Goal: Information Seeking & Learning: Understand process/instructions

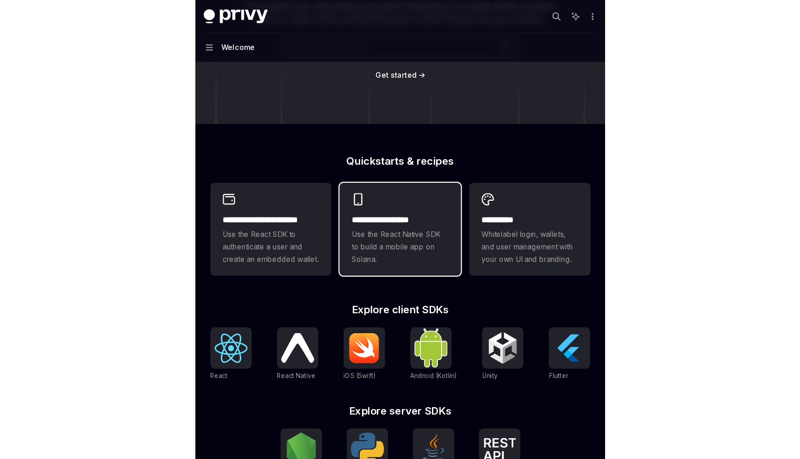
scroll to position [165, 0]
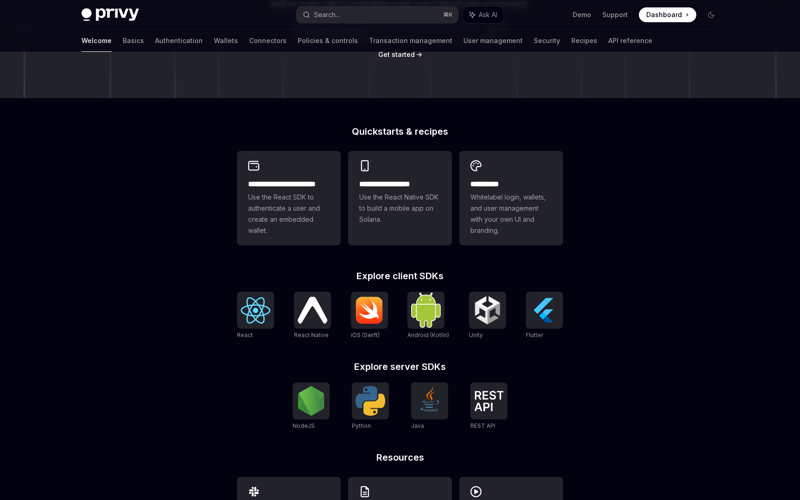
type textarea "*"
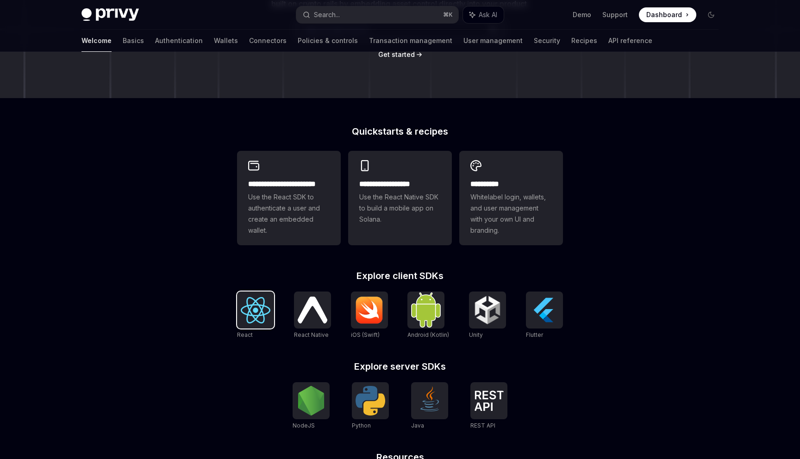
click at [255, 319] on img at bounding box center [256, 310] width 30 height 26
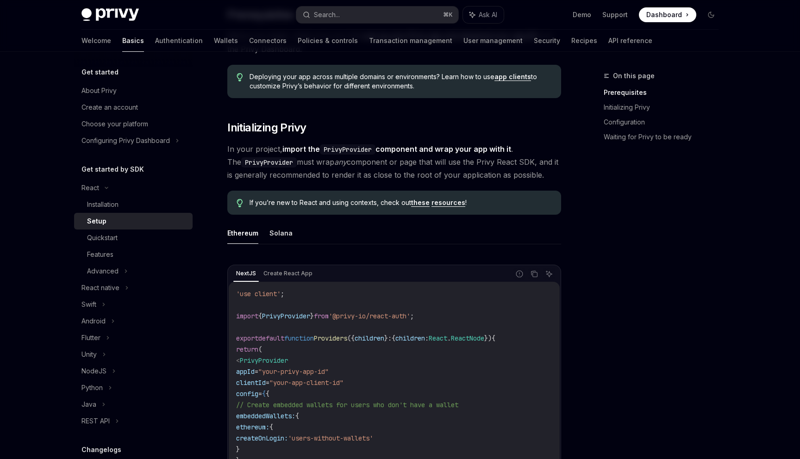
scroll to position [117, 0]
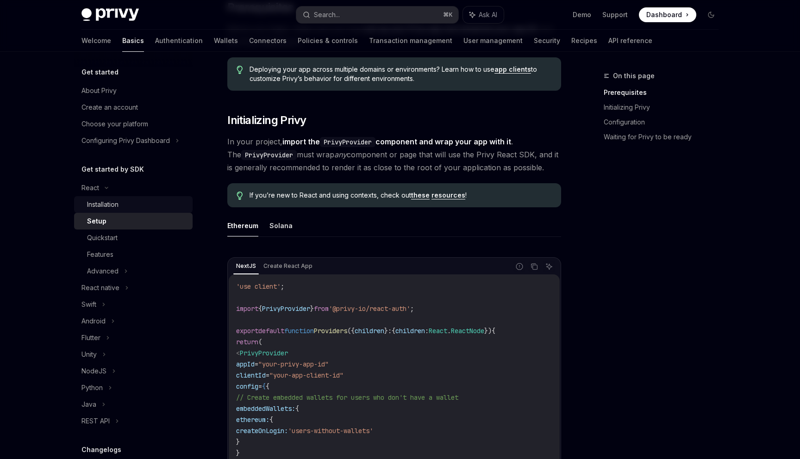
click at [112, 205] on div "Installation" at bounding box center [102, 204] width 31 height 11
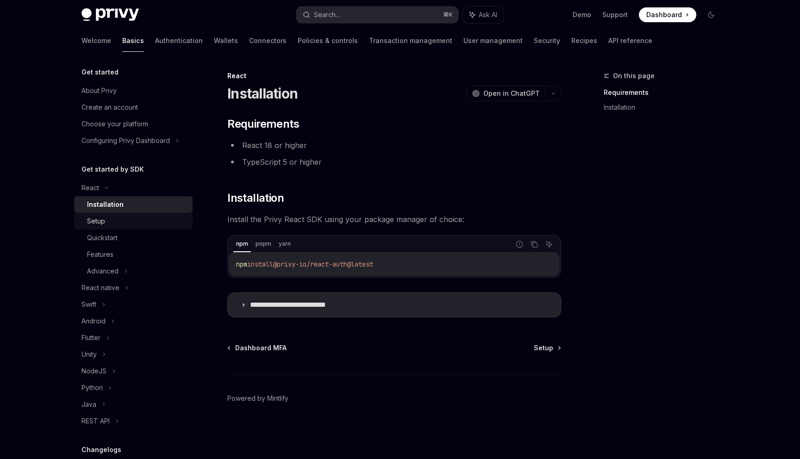
click at [128, 219] on div "Setup" at bounding box center [137, 221] width 100 height 11
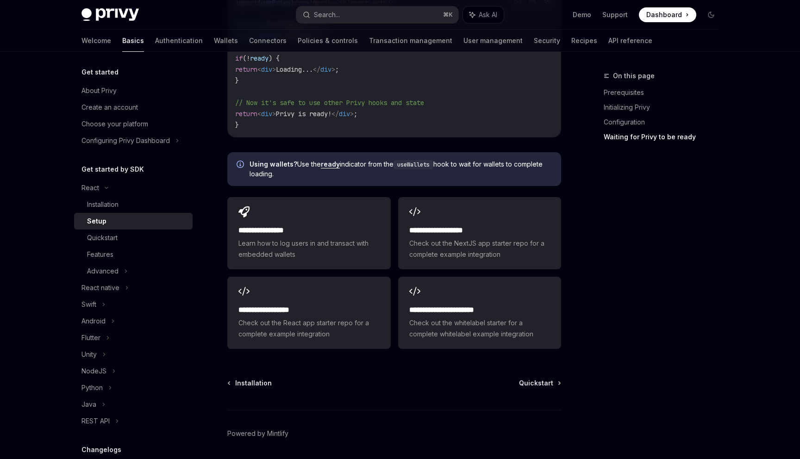
scroll to position [1130, 0]
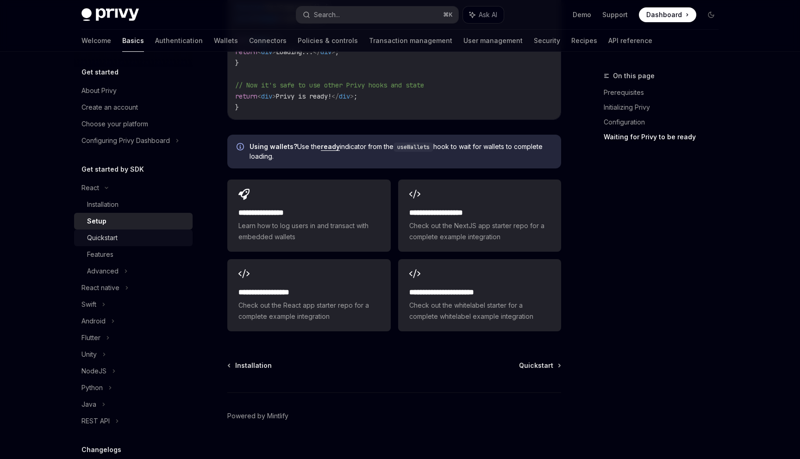
click at [129, 236] on div "Quickstart" at bounding box center [137, 237] width 100 height 11
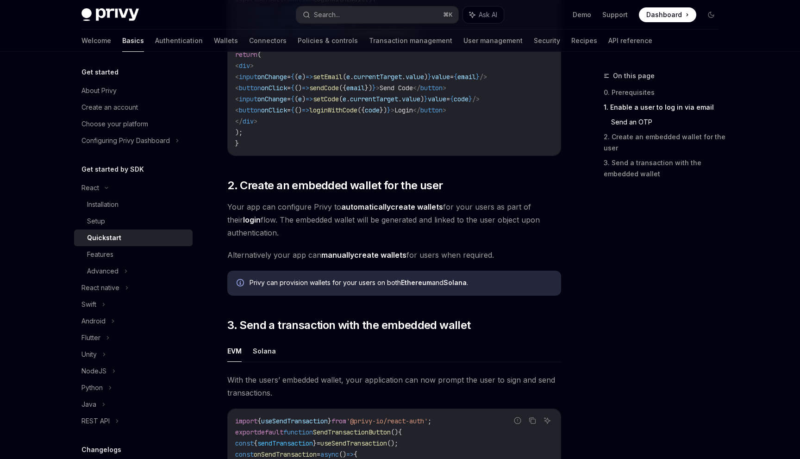
scroll to position [445, 0]
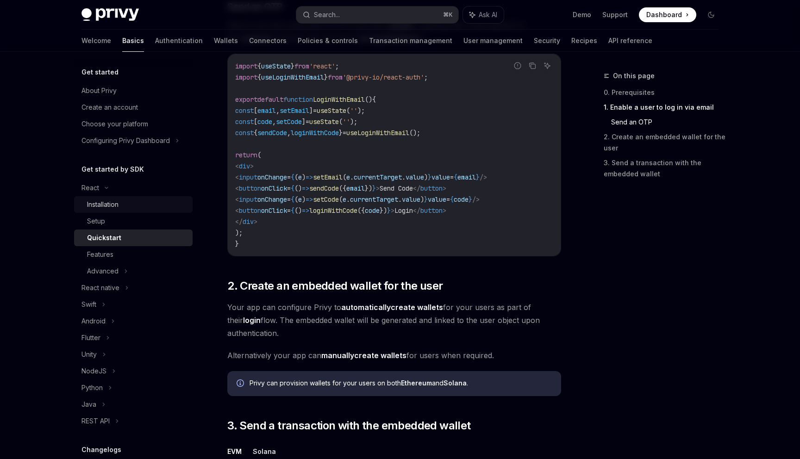
click at [120, 201] on div "Installation" at bounding box center [137, 204] width 100 height 11
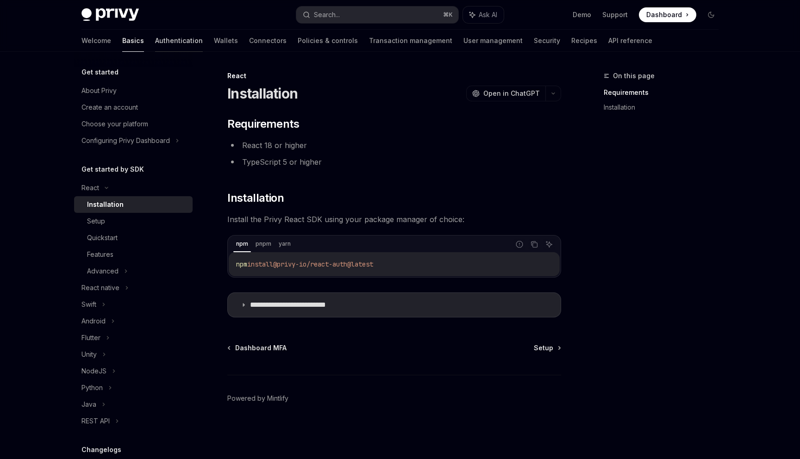
click at [155, 42] on link "Authentication" at bounding box center [179, 41] width 48 height 22
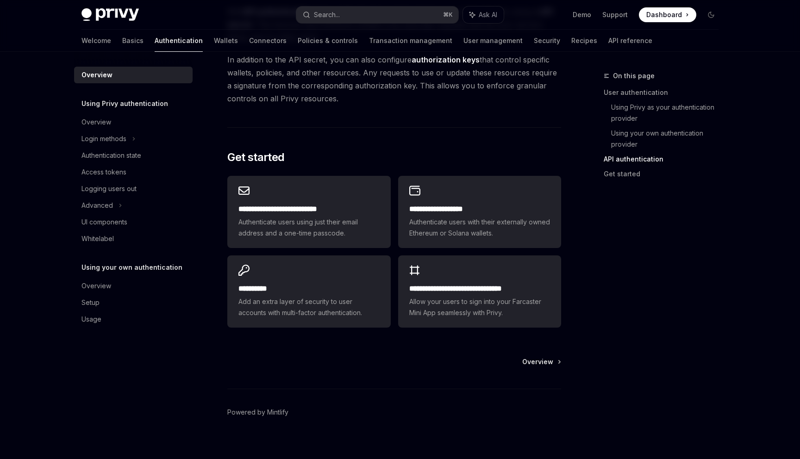
scroll to position [703, 0]
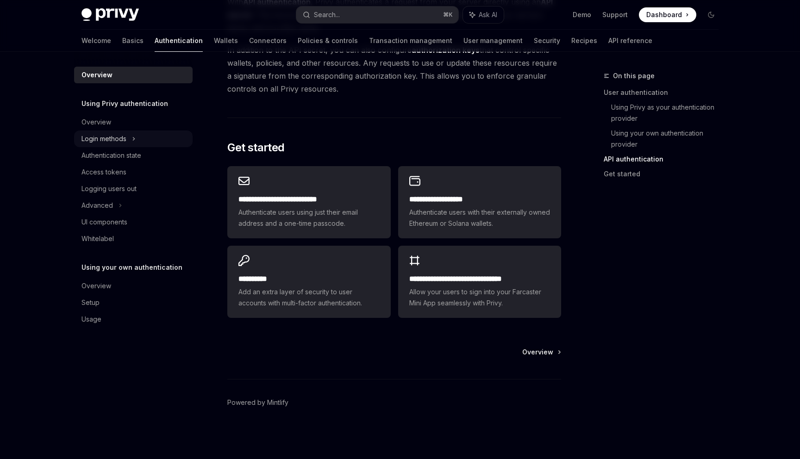
click at [110, 133] on div "Login methods" at bounding box center [103, 138] width 45 height 11
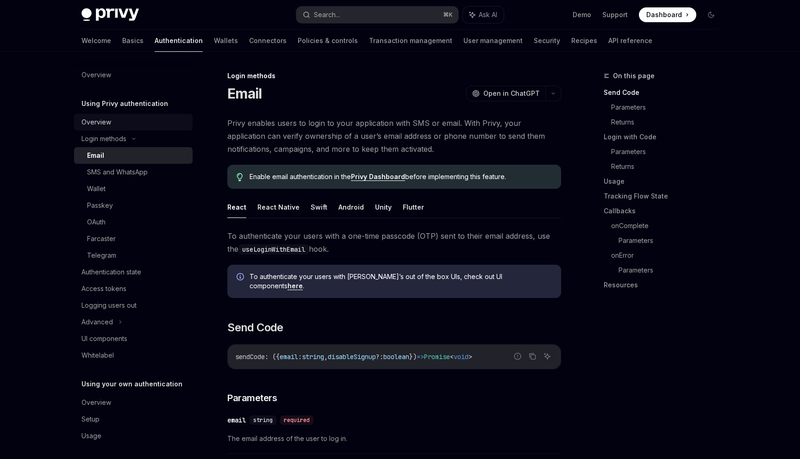
click at [110, 122] on div "Overview" at bounding box center [96, 122] width 30 height 11
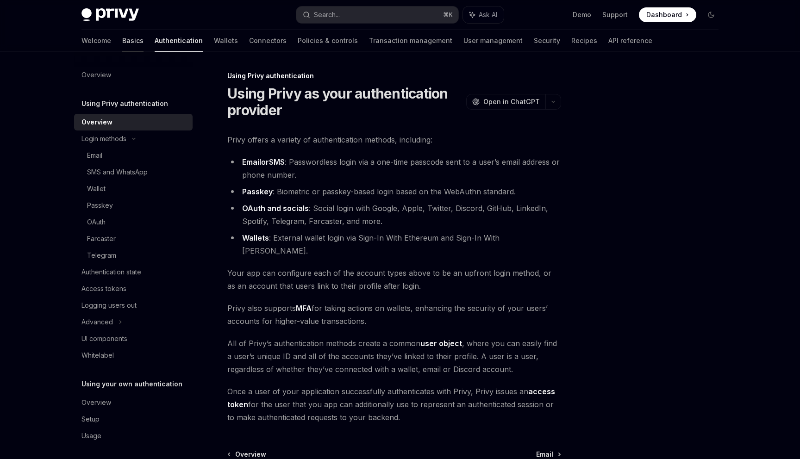
click at [122, 41] on link "Basics" at bounding box center [132, 41] width 21 height 22
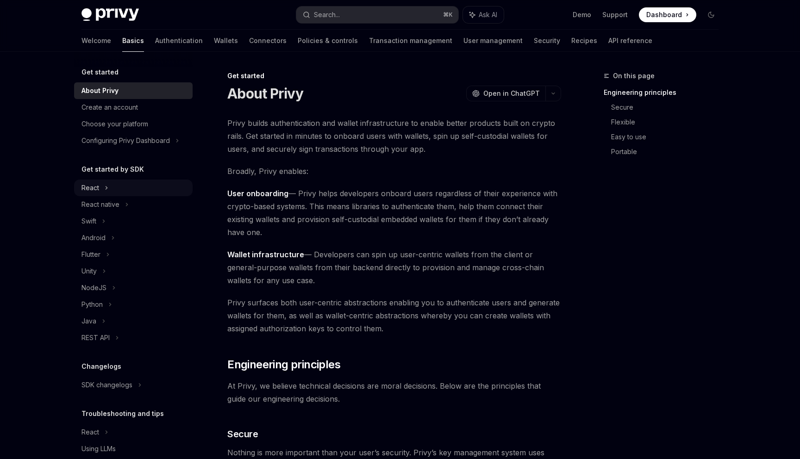
click at [112, 193] on div "React" at bounding box center [133, 188] width 119 height 17
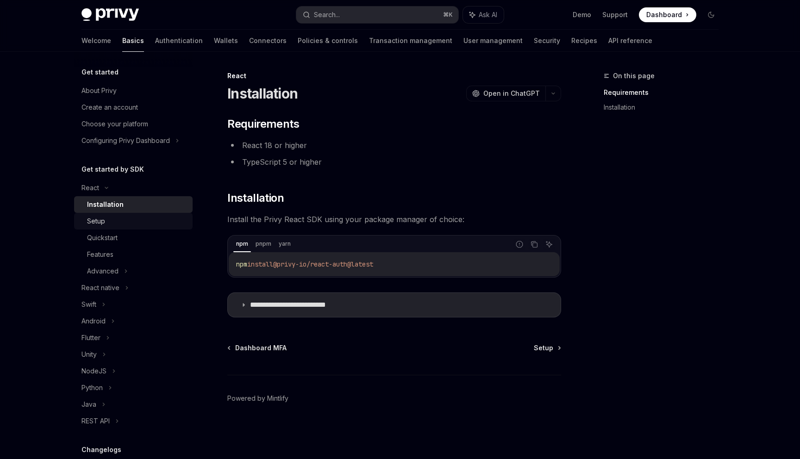
click at [169, 216] on div "Setup" at bounding box center [137, 221] width 100 height 11
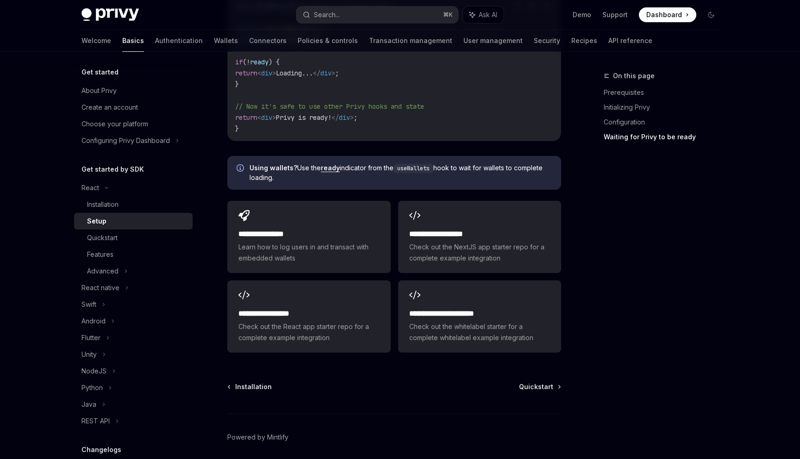
scroll to position [1109, 0]
click at [354, 244] on span "Learn how to log users in and transact with embedded wallets" at bounding box center [308, 252] width 141 height 22
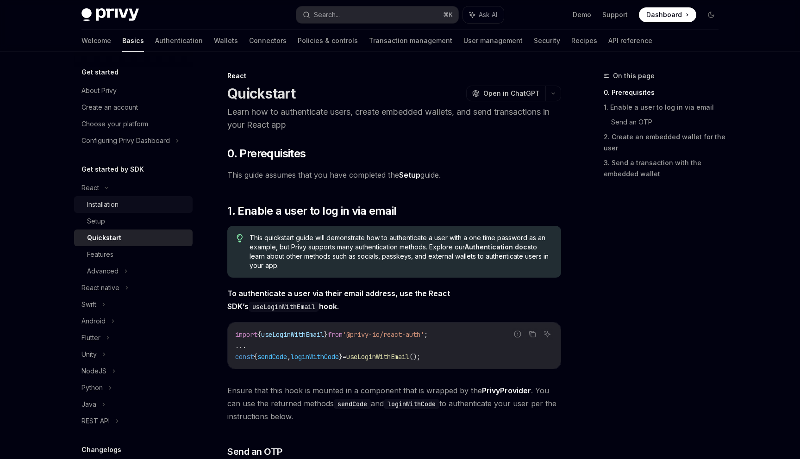
click at [108, 204] on div "Installation" at bounding box center [102, 204] width 31 height 11
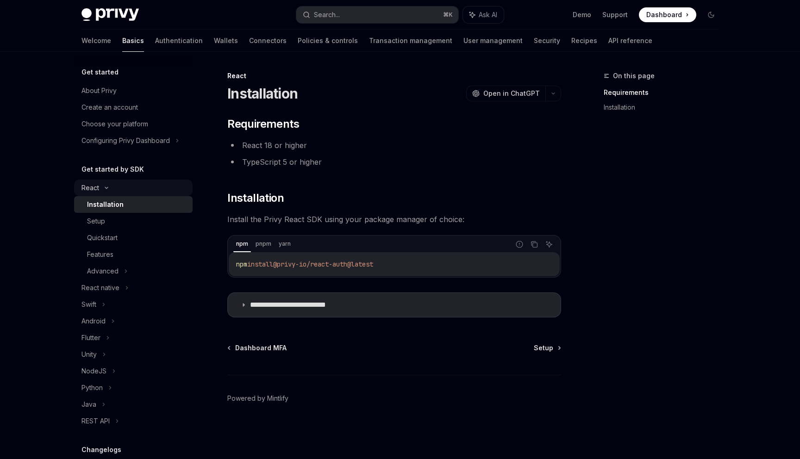
click at [106, 187] on icon at bounding box center [106, 188] width 11 height 4
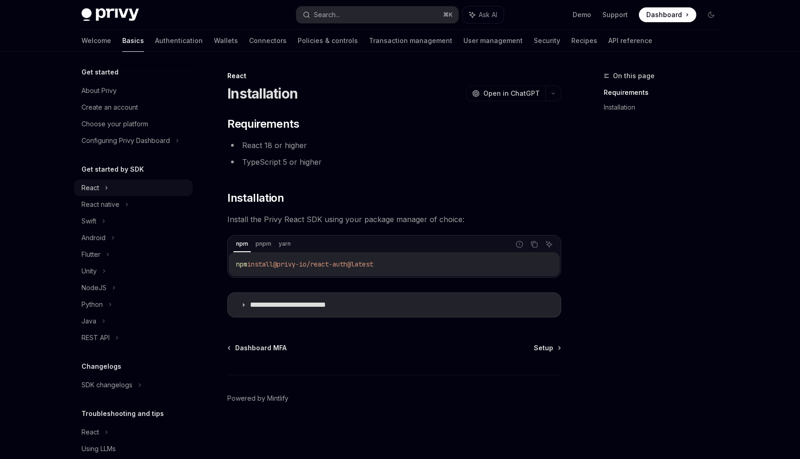
click at [110, 189] on div "React" at bounding box center [133, 188] width 119 height 17
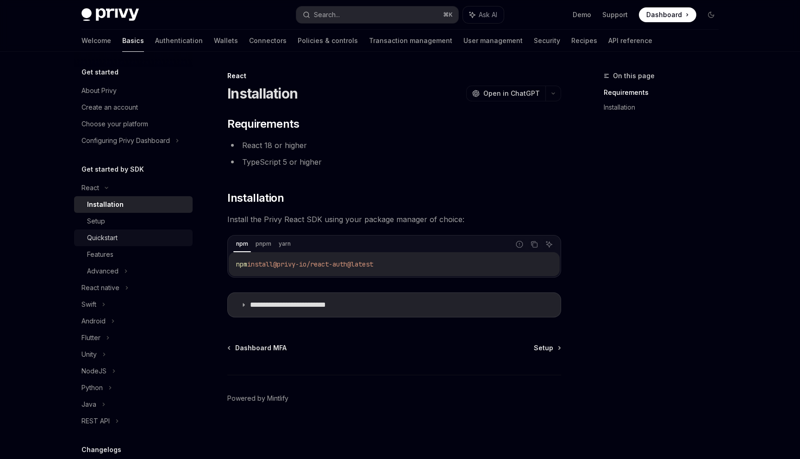
click at [127, 241] on div "Quickstart" at bounding box center [137, 237] width 100 height 11
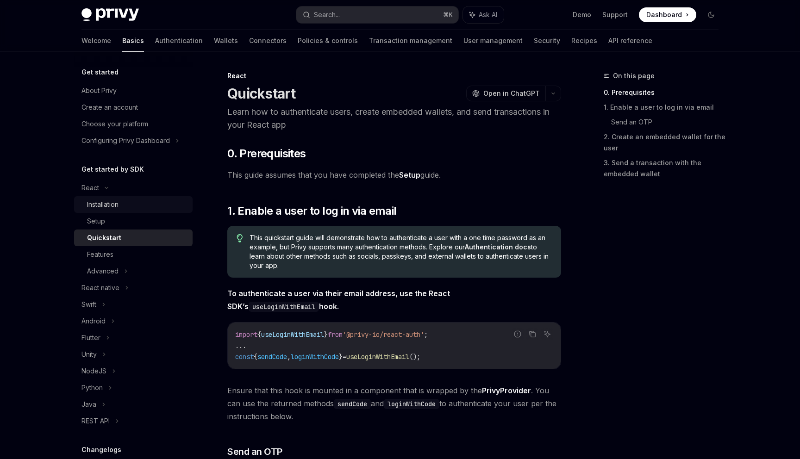
click at [86, 204] on link "Installation" at bounding box center [133, 204] width 119 height 17
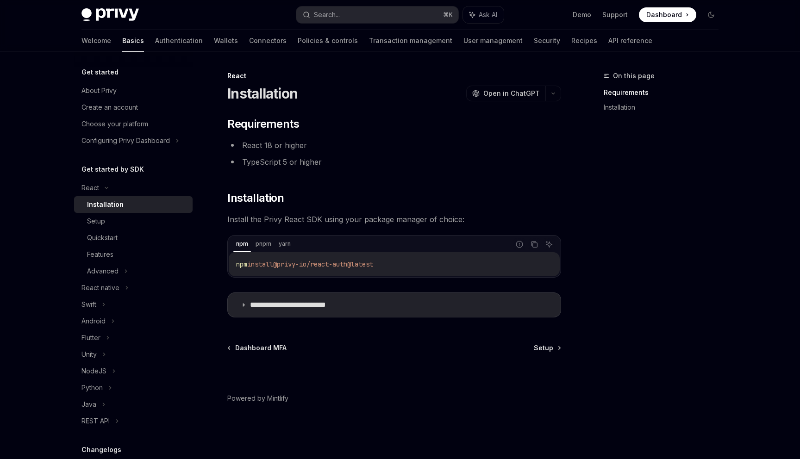
drag, startPoint x: 412, startPoint y: 262, endPoint x: 234, endPoint y: 263, distance: 177.8
click at [234, 263] on div "npm install @privy-io/react-auth@latest" at bounding box center [394, 264] width 331 height 24
copy span "npm install @privy-io/react-auth@latest"
click at [122, 228] on link "Setup" at bounding box center [133, 221] width 119 height 17
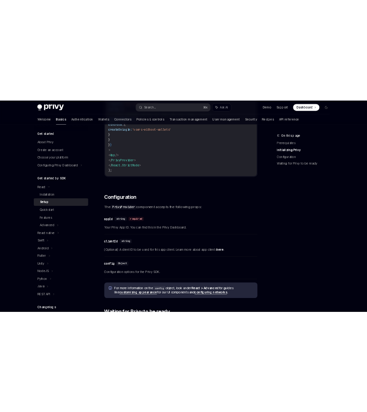
scroll to position [581, 0]
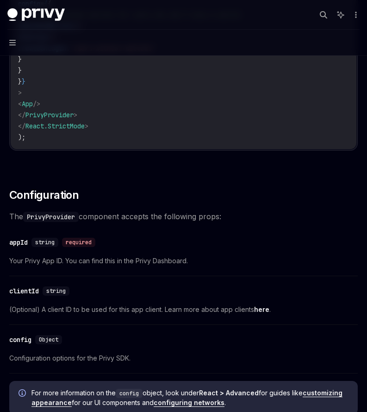
type textarea "*"
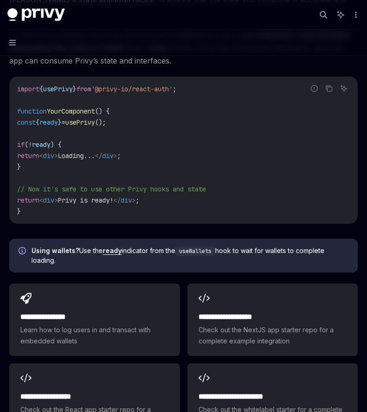
scroll to position [1062, 0]
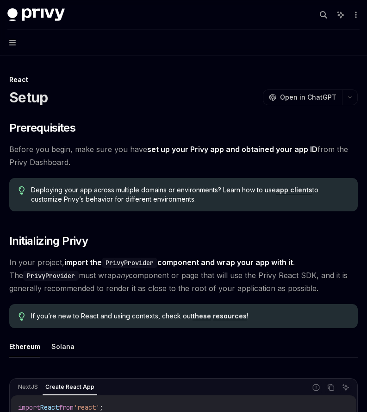
click at [253, 147] on link "set up your Privy app and obtained your app ID" at bounding box center [232, 149] width 170 height 10
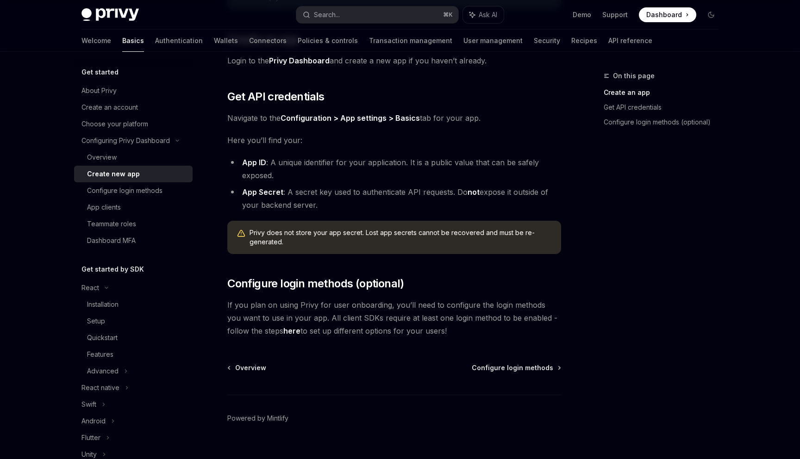
scroll to position [170, 0]
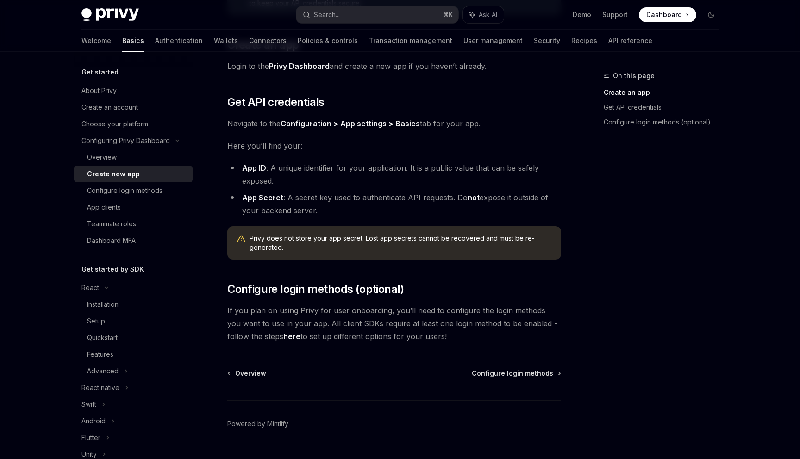
click at [283, 334] on link "here" at bounding box center [291, 337] width 17 height 10
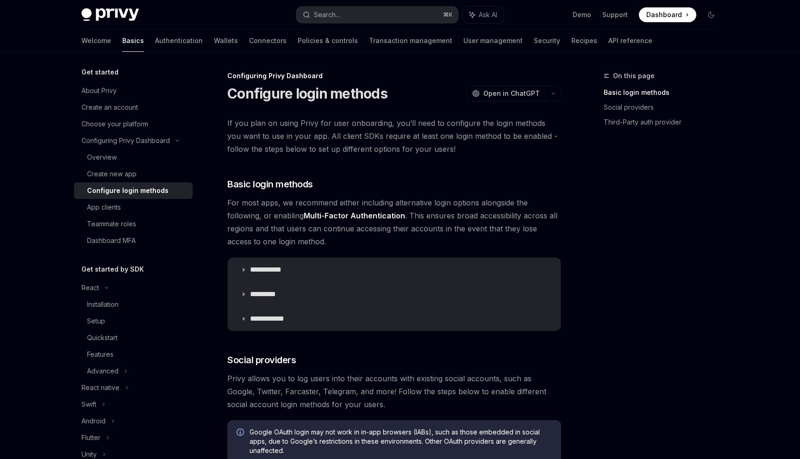
type textarea "*"
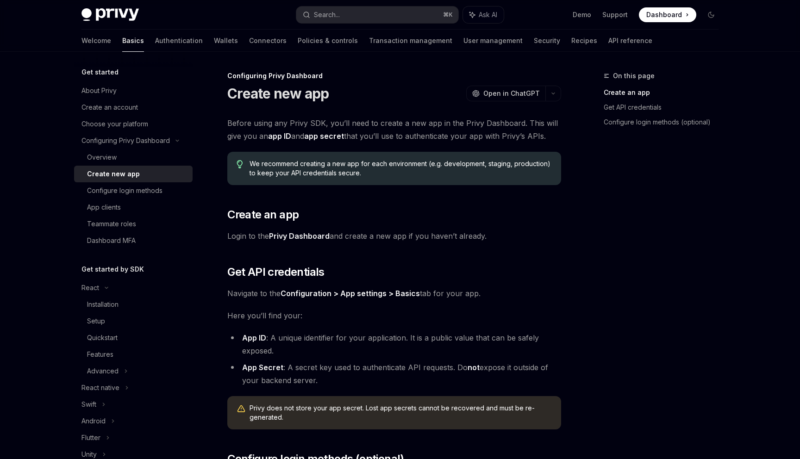
click at [314, 237] on link "Privy Dashboard" at bounding box center [299, 236] width 61 height 10
